Goal: Information Seeking & Learning: Learn about a topic

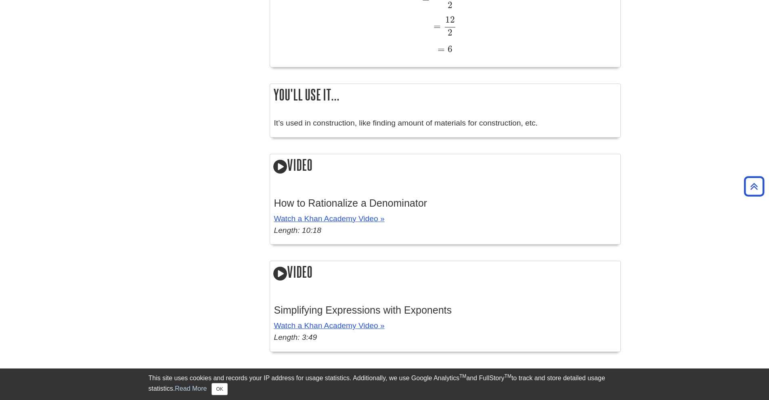
scroll to position [928, 0]
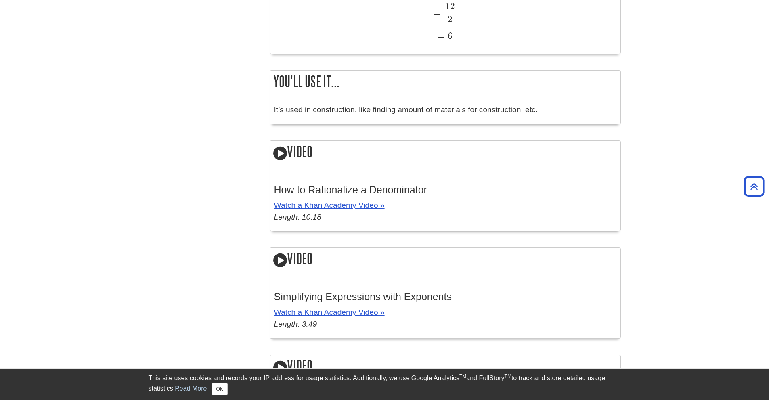
click at [284, 154] on icon at bounding box center [280, 153] width 14 height 16
click at [280, 152] on icon at bounding box center [280, 153] width 14 height 16
drag, startPoint x: 280, startPoint y: 152, endPoint x: 300, endPoint y: 208, distance: 59.2
click at [284, 168] on div "Video How to Rationalize a Denominator Watch a Khan Academy Video » Length: 10:…" at bounding box center [445, 185] width 351 height 91
click at [314, 203] on link "Watch a Khan Academy Video »" at bounding box center [329, 205] width 111 height 8
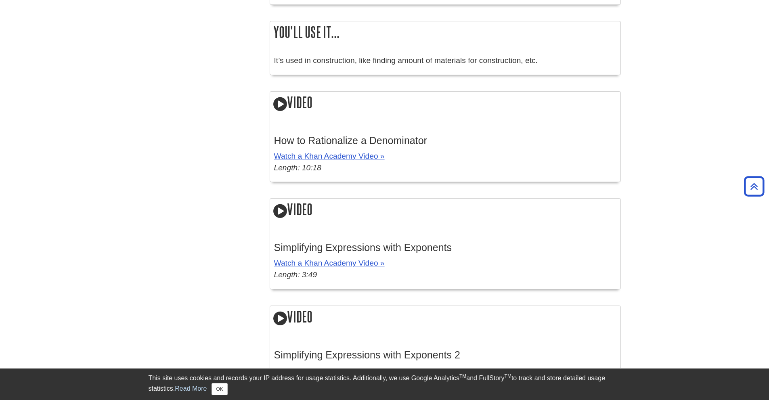
scroll to position [969, 0]
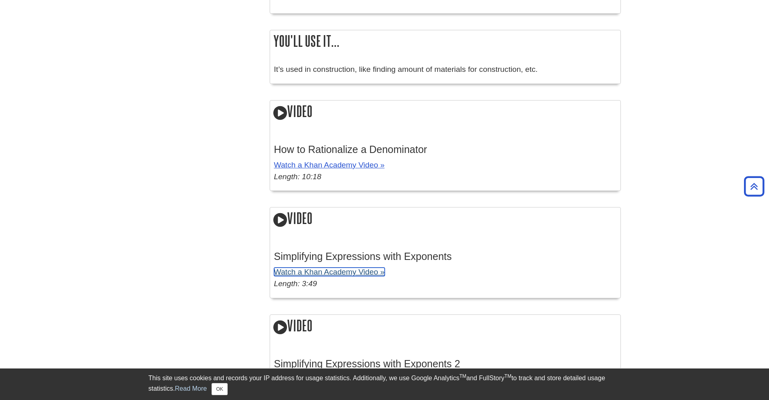
click at [368, 272] on link "Watch a Khan Academy Video »" at bounding box center [329, 272] width 111 height 8
